Goal: Use online tool/utility: Utilize a website feature to perform a specific function

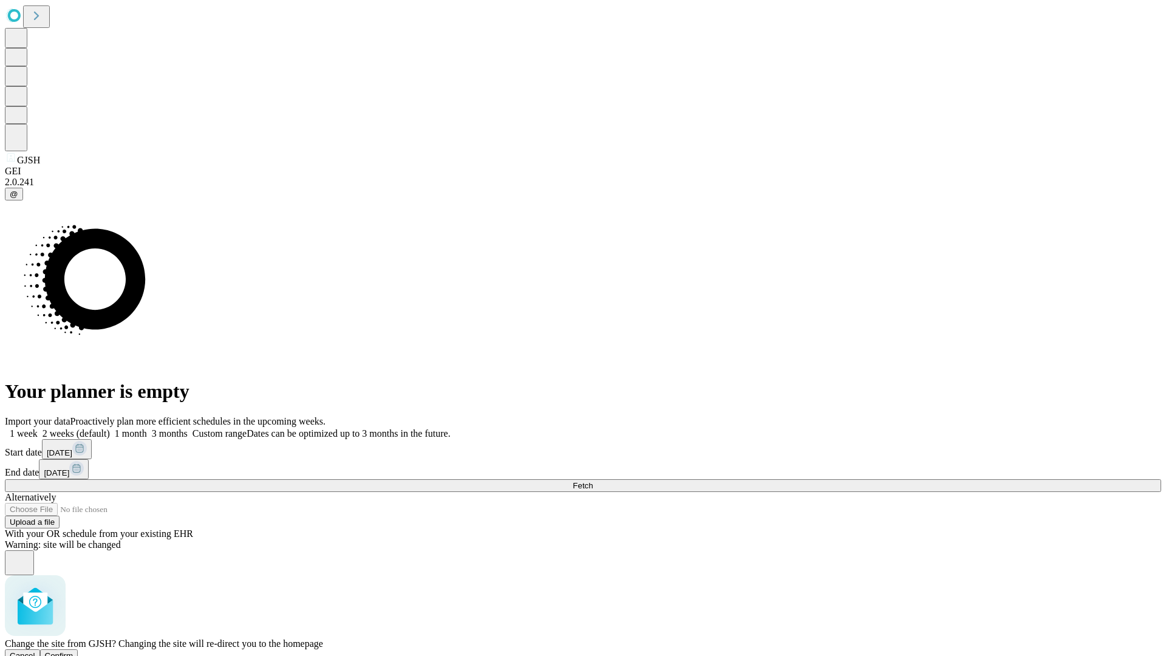
click at [74, 651] on span "Confirm" at bounding box center [59, 655] width 29 height 9
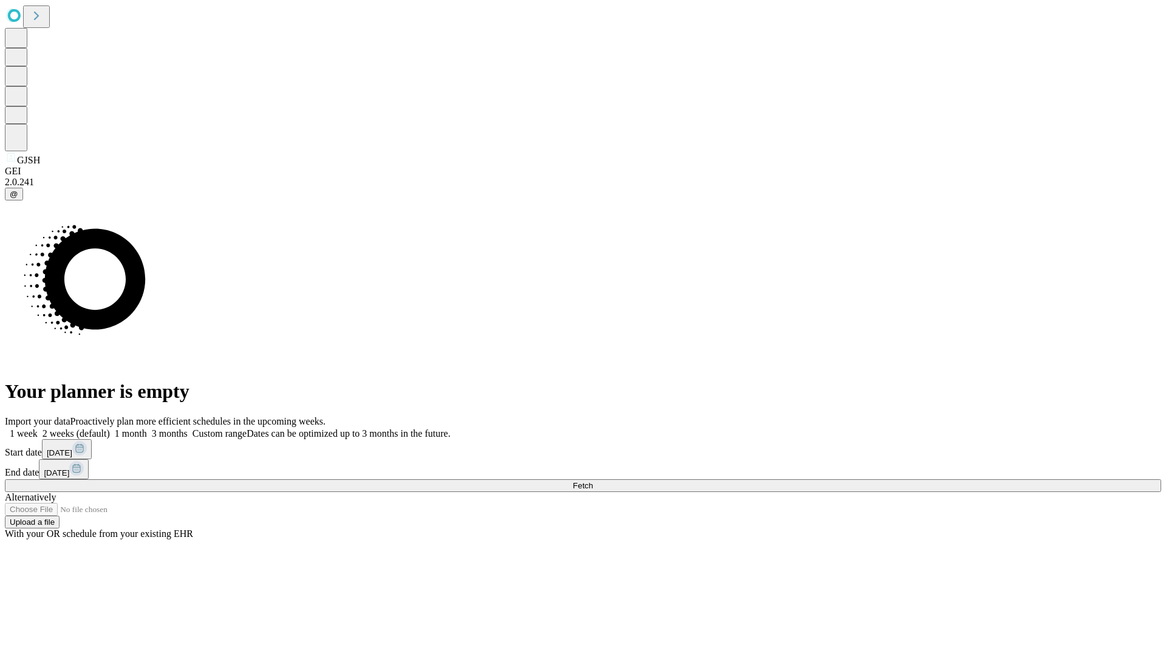
click at [147, 428] on label "1 month" at bounding box center [128, 433] width 37 height 10
click at [593, 481] on span "Fetch" at bounding box center [583, 485] width 20 height 9
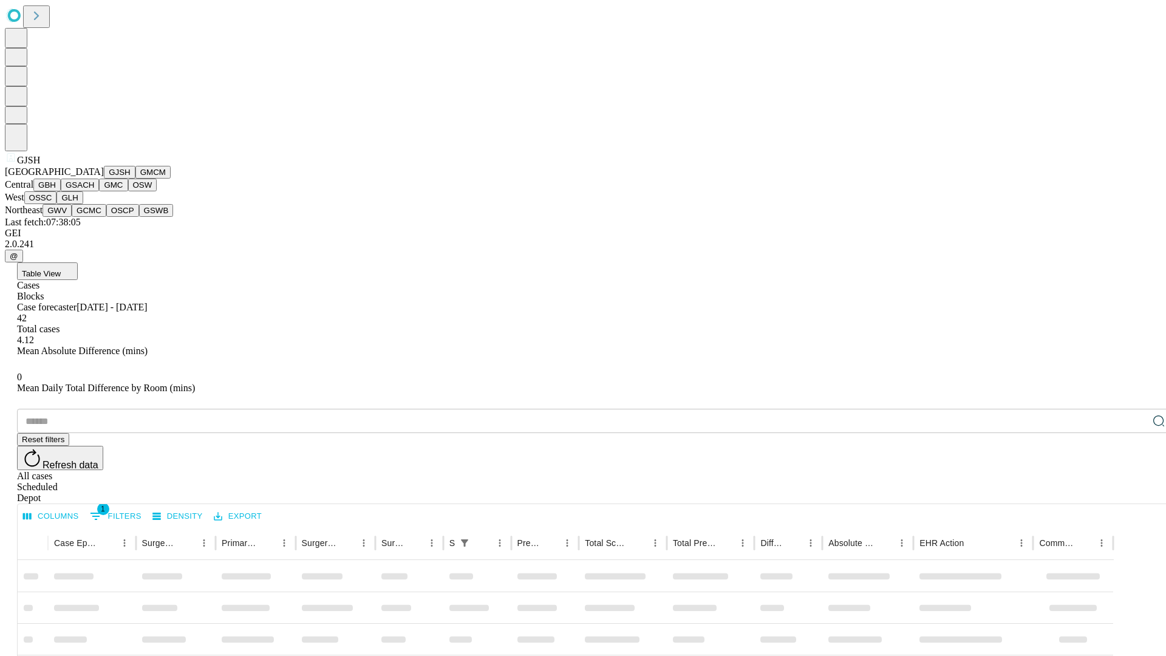
click at [135, 179] on button "GMCM" at bounding box center [152, 172] width 35 height 13
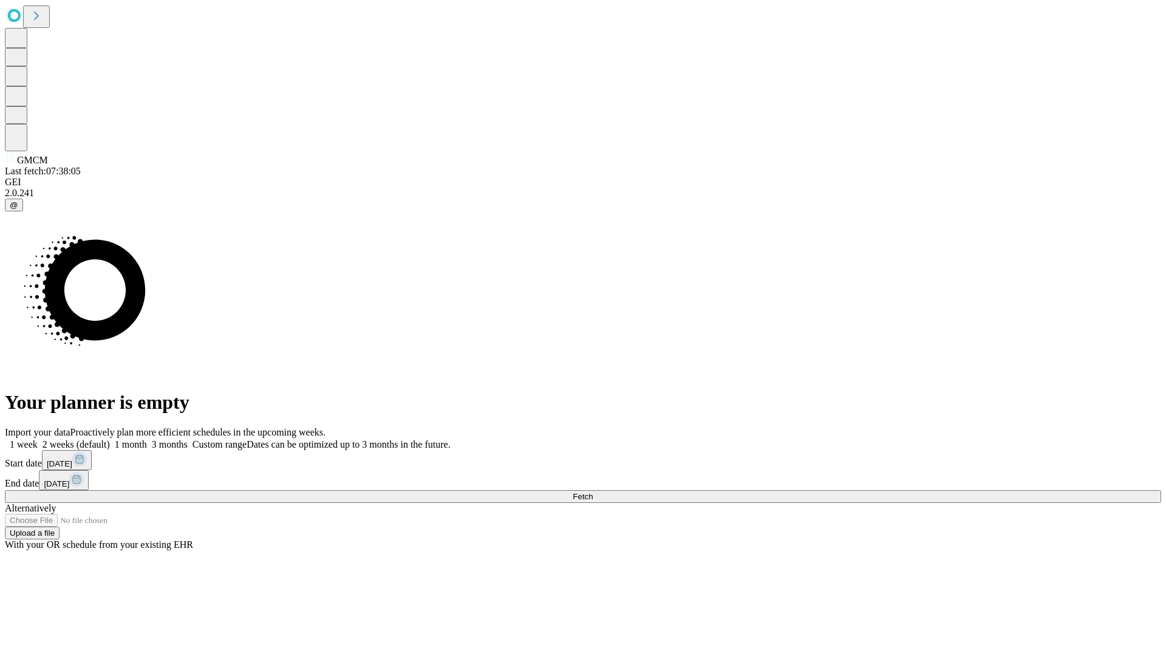
click at [147, 439] on label "1 month" at bounding box center [128, 444] width 37 height 10
click at [593, 492] on span "Fetch" at bounding box center [583, 496] width 20 height 9
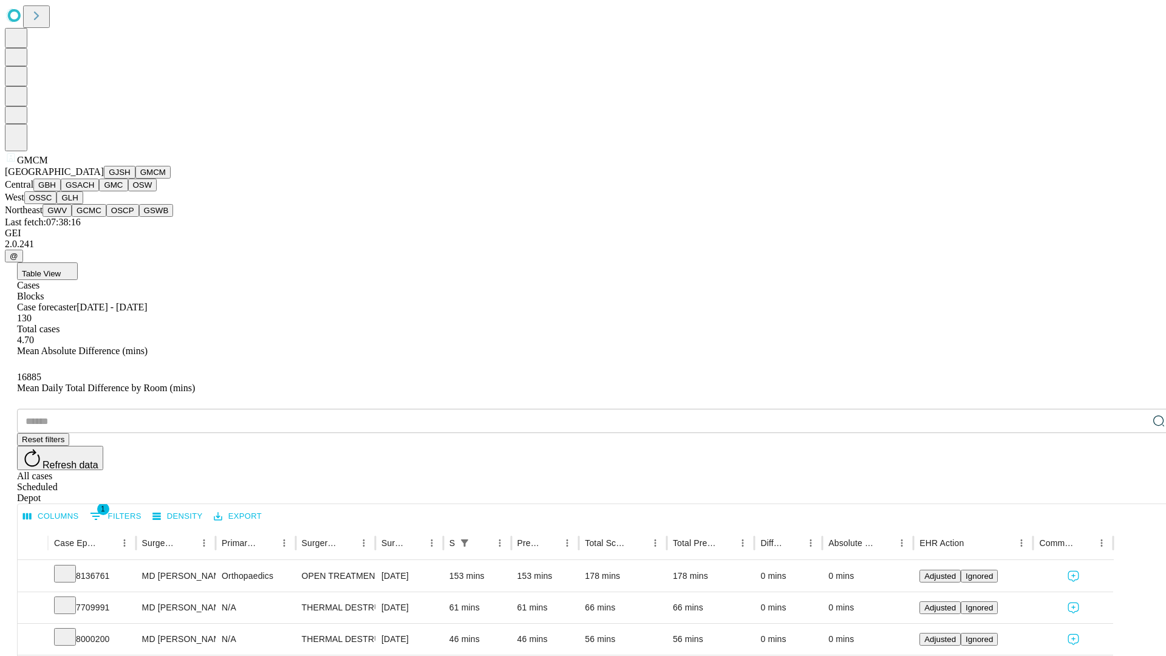
click at [61, 191] on button "GBH" at bounding box center [46, 185] width 27 height 13
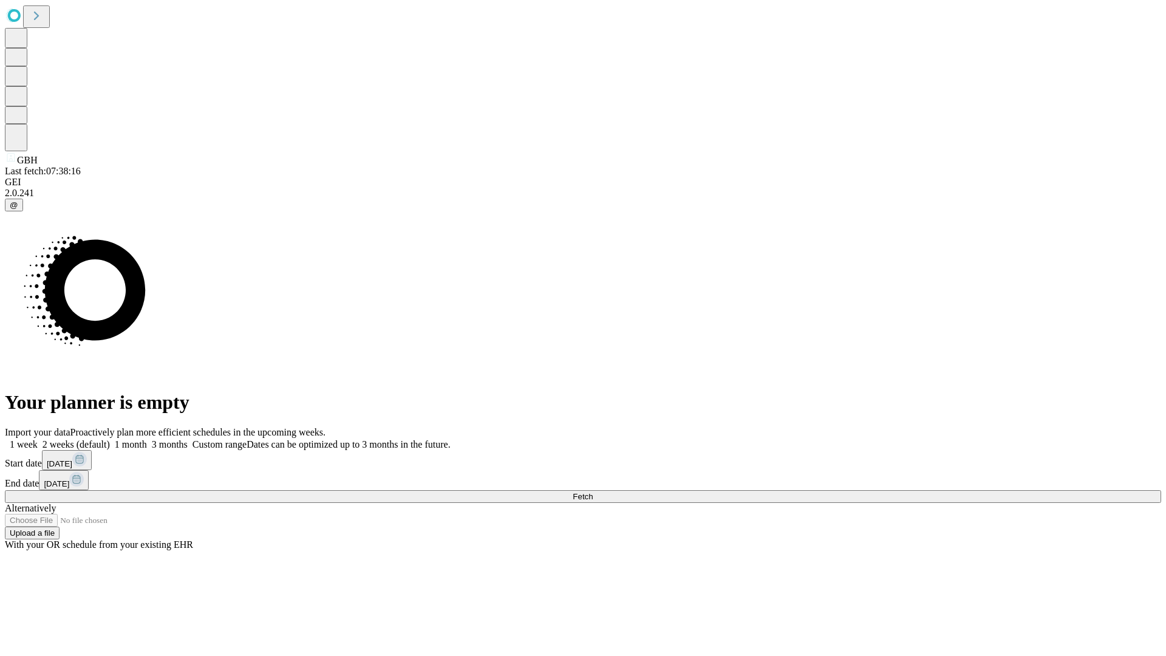
click at [147, 439] on label "1 month" at bounding box center [128, 444] width 37 height 10
click at [593, 492] on span "Fetch" at bounding box center [583, 496] width 20 height 9
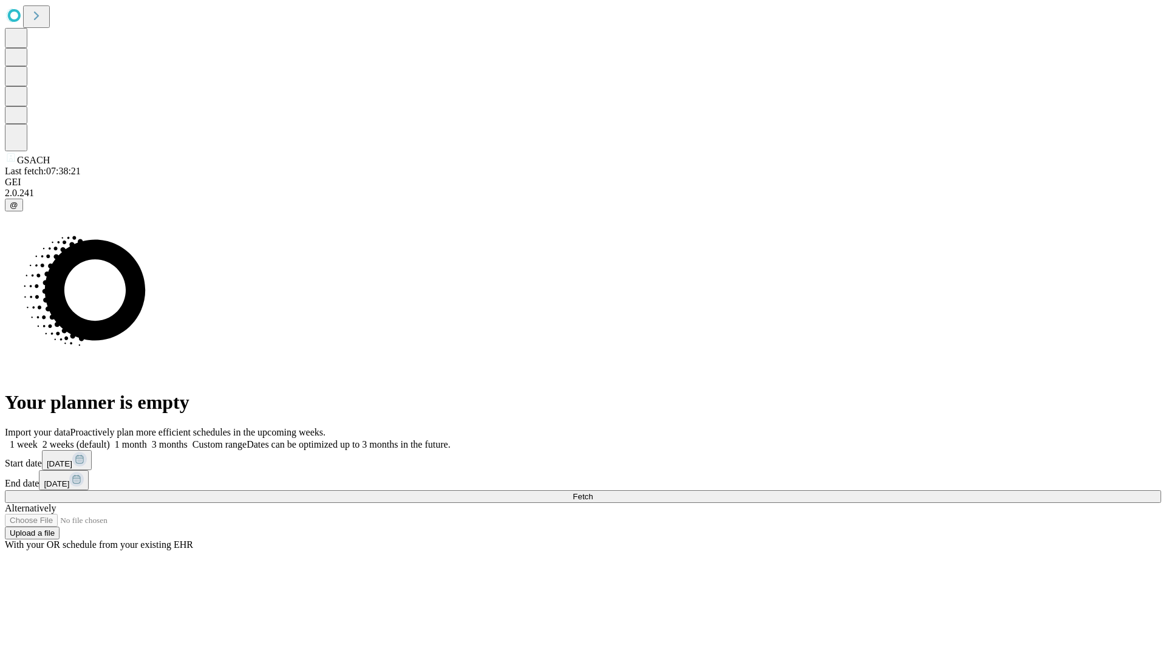
click at [147, 439] on label "1 month" at bounding box center [128, 444] width 37 height 10
click at [593, 492] on span "Fetch" at bounding box center [583, 496] width 20 height 9
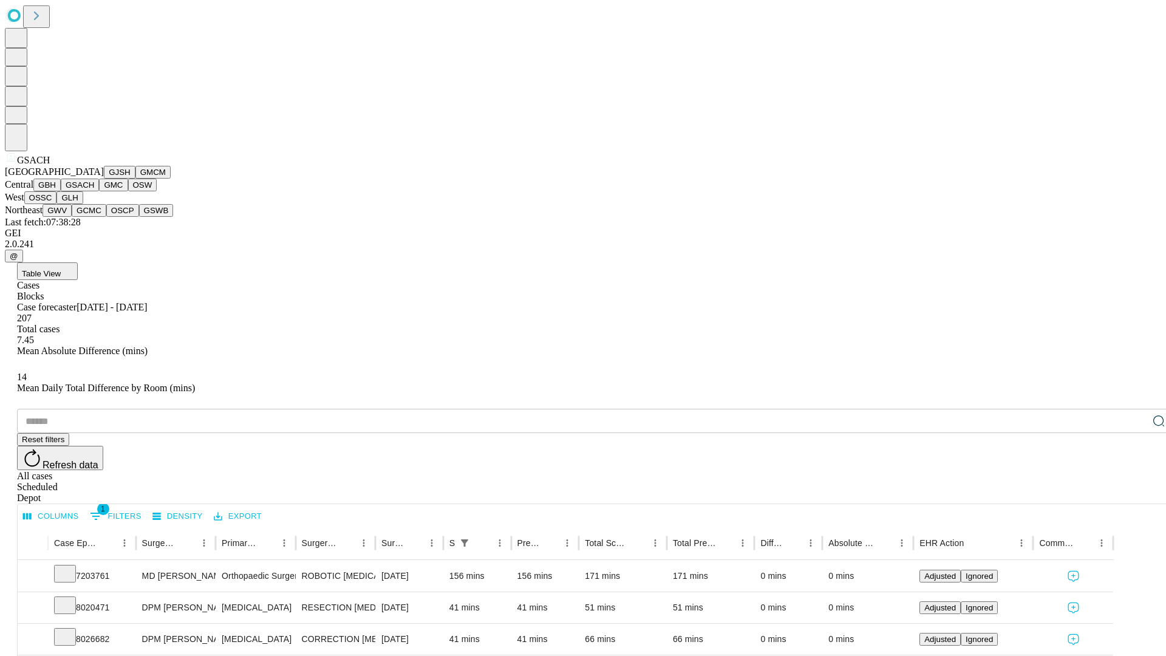
click at [99, 191] on button "GMC" at bounding box center [113, 185] width 29 height 13
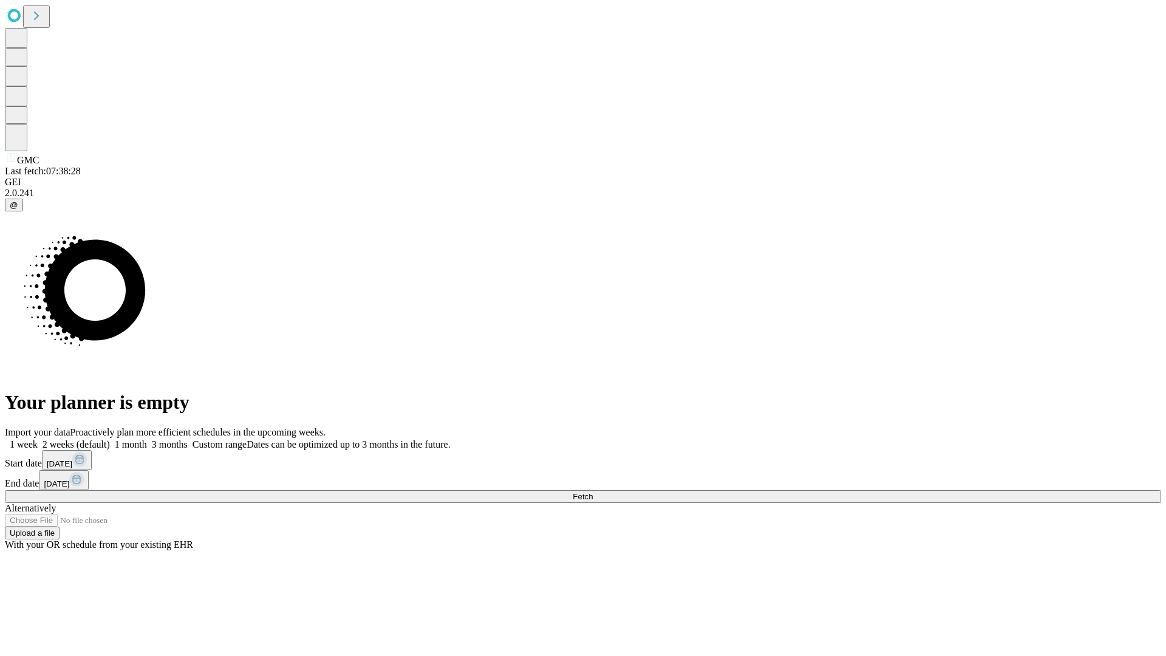
click at [147, 439] on label "1 month" at bounding box center [128, 444] width 37 height 10
click at [593, 492] on span "Fetch" at bounding box center [583, 496] width 20 height 9
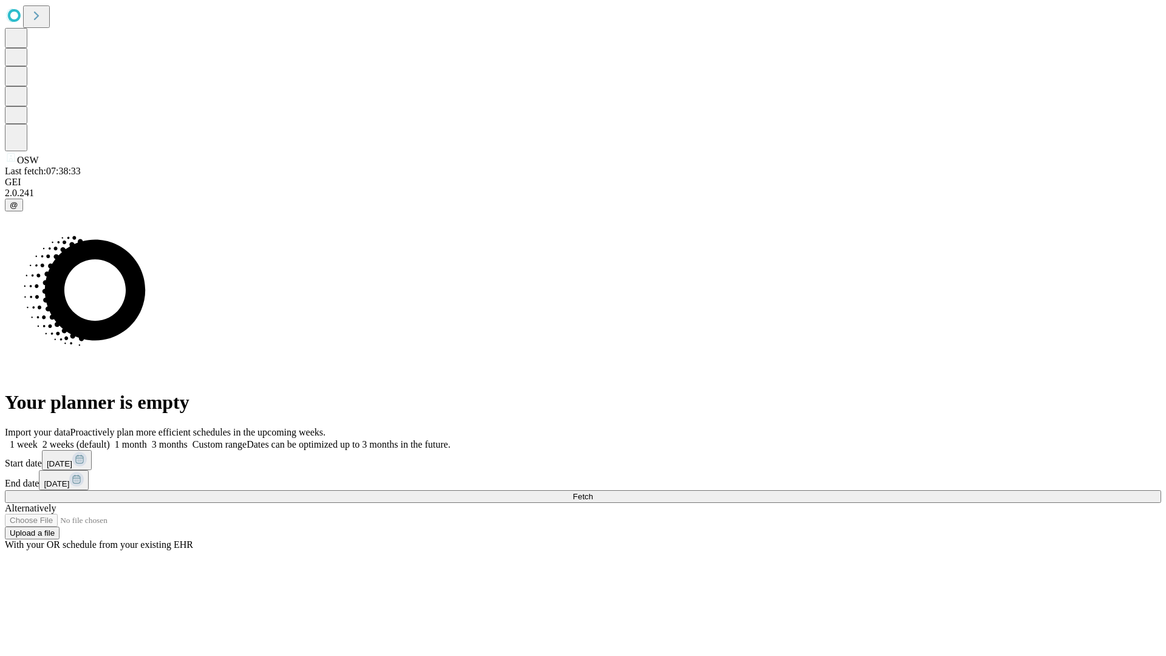
click at [147, 439] on label "1 month" at bounding box center [128, 444] width 37 height 10
click at [593, 492] on span "Fetch" at bounding box center [583, 496] width 20 height 9
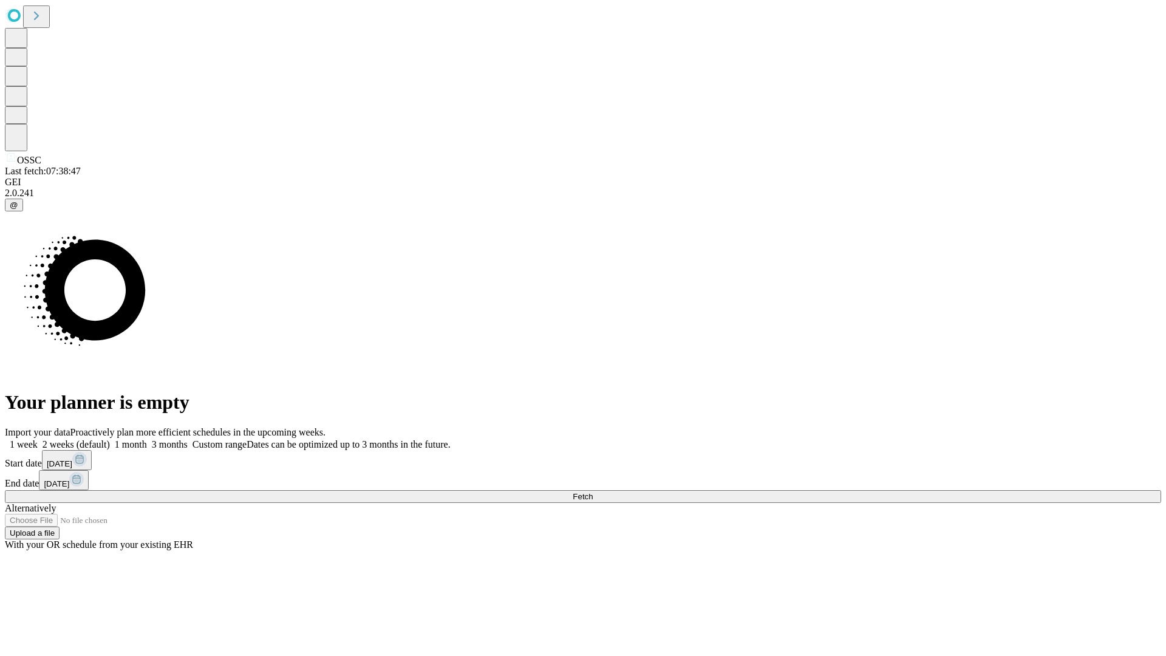
click at [147, 439] on label "1 month" at bounding box center [128, 444] width 37 height 10
click at [593, 492] on span "Fetch" at bounding box center [583, 496] width 20 height 9
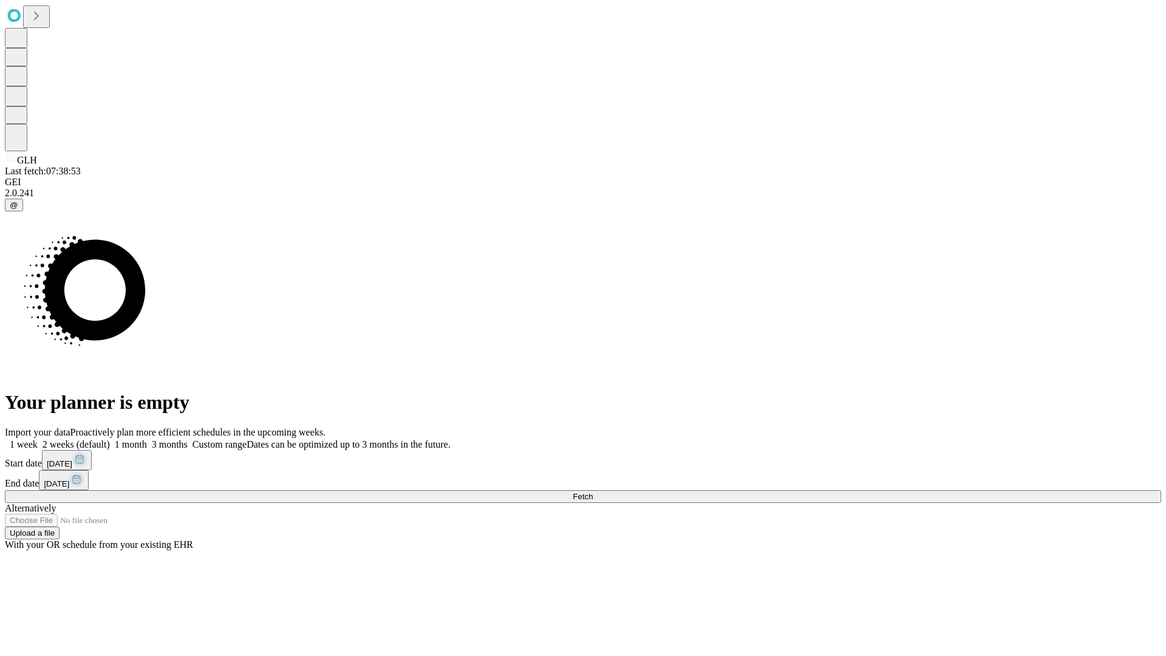
click at [593, 492] on span "Fetch" at bounding box center [583, 496] width 20 height 9
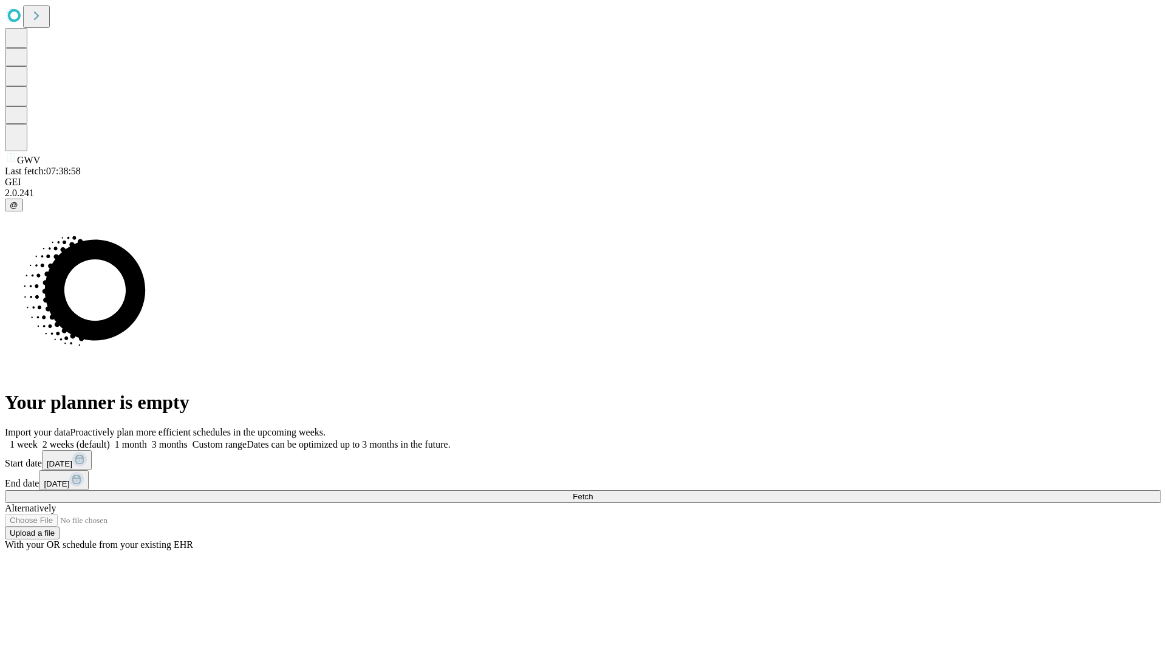
click at [147, 439] on label "1 month" at bounding box center [128, 444] width 37 height 10
click at [593, 492] on span "Fetch" at bounding box center [583, 496] width 20 height 9
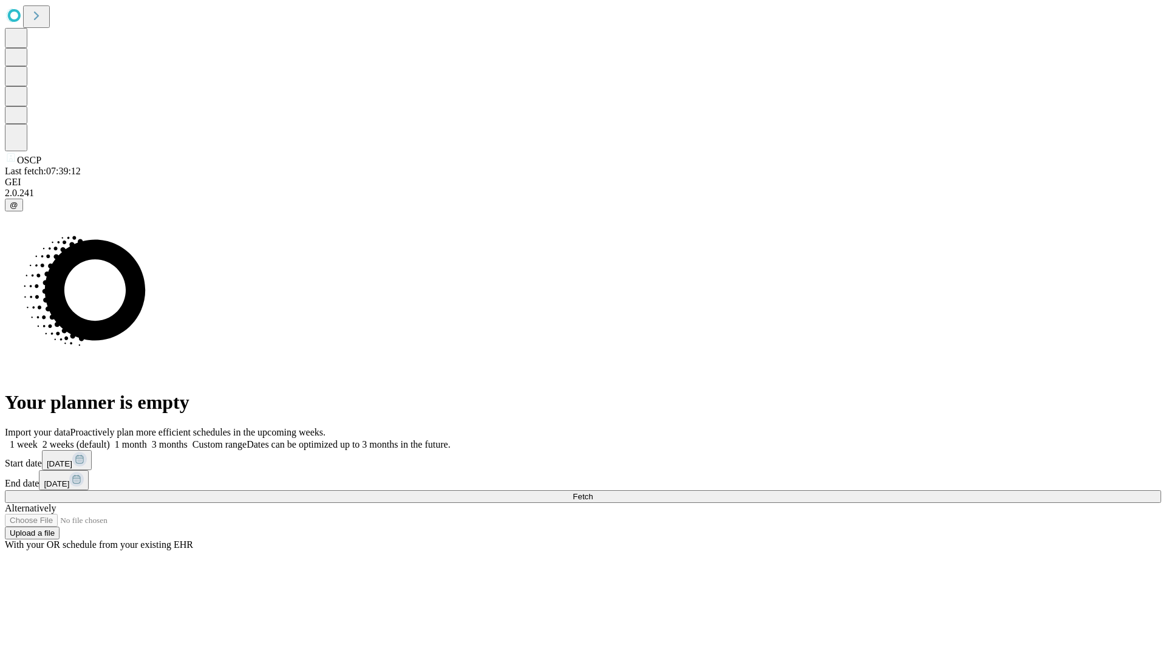
click at [147, 439] on label "1 month" at bounding box center [128, 444] width 37 height 10
click at [593, 492] on span "Fetch" at bounding box center [583, 496] width 20 height 9
